Goal: Task Accomplishment & Management: Use online tool/utility

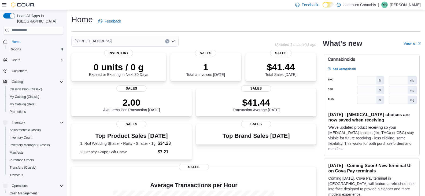
scroll to position [53, 0]
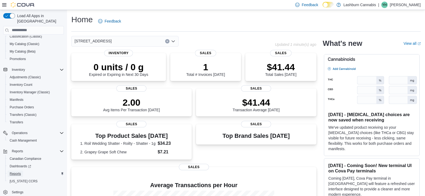
click at [11, 171] on span "Reports" at bounding box center [15, 173] width 11 height 4
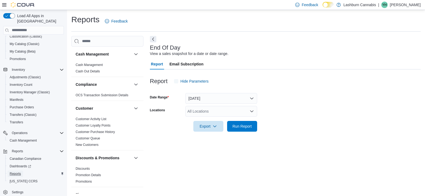
scroll to position [2, 0]
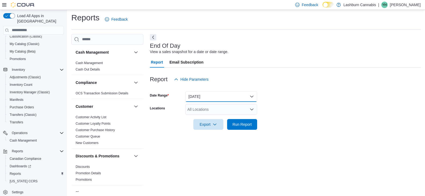
click at [212, 97] on button "Today" at bounding box center [221, 96] width 72 height 11
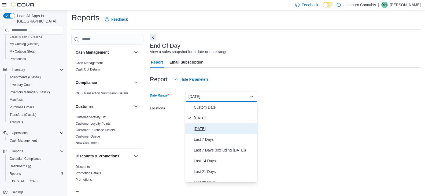
click at [200, 127] on span "Yesterday" at bounding box center [224, 128] width 61 height 6
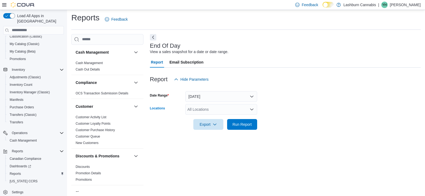
click at [206, 108] on div "All Locations" at bounding box center [221, 109] width 72 height 11
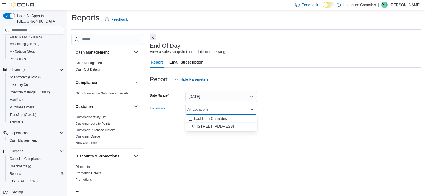
click at [202, 127] on span "83 Main St" at bounding box center [215, 125] width 37 height 5
click at [202, 127] on span "Export" at bounding box center [208, 124] width 24 height 11
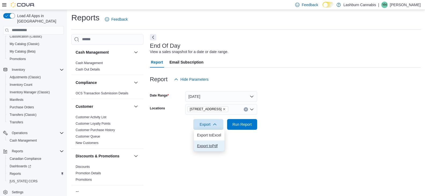
click at [204, 145] on span "Export to Pdf" at bounding box center [209, 146] width 24 height 4
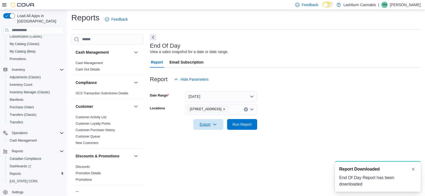
scroll to position [0, 0]
